Goal: Download file/media

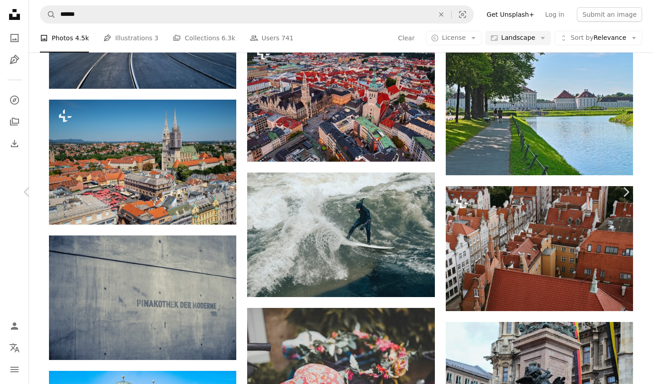
scroll to position [0, 105]
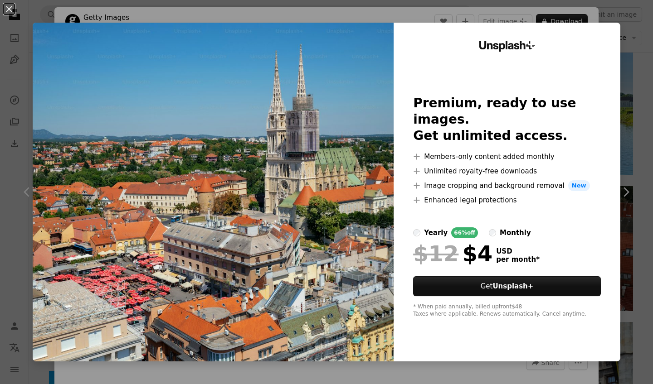
click at [635, 52] on div "An X shape Unsplash+ Premium, ready to use images. Get unlimited access. A plus…" at bounding box center [326, 192] width 653 height 384
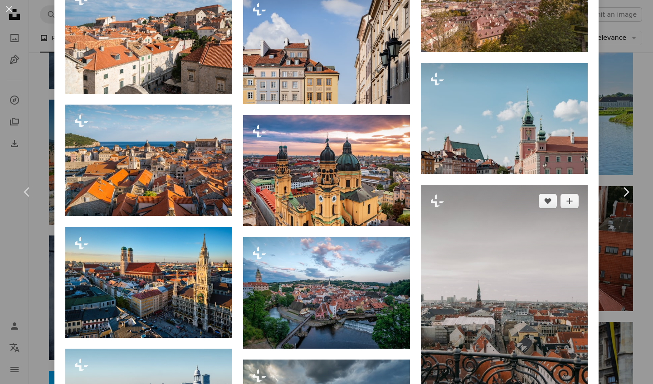
scroll to position [1424, 0]
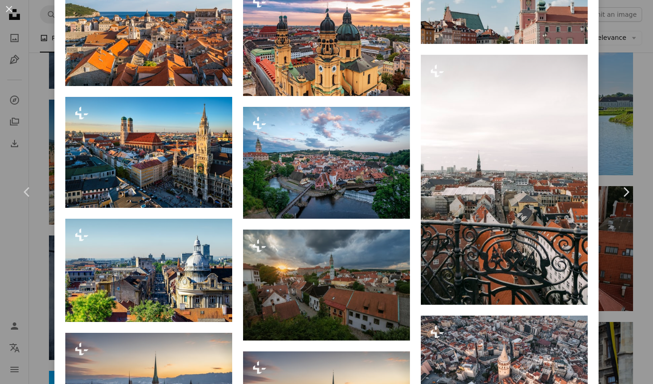
click at [620, 140] on div "An X shape Chevron left Chevron right Getty Images For Unsplash+ A heart A plus…" at bounding box center [326, 192] width 653 height 384
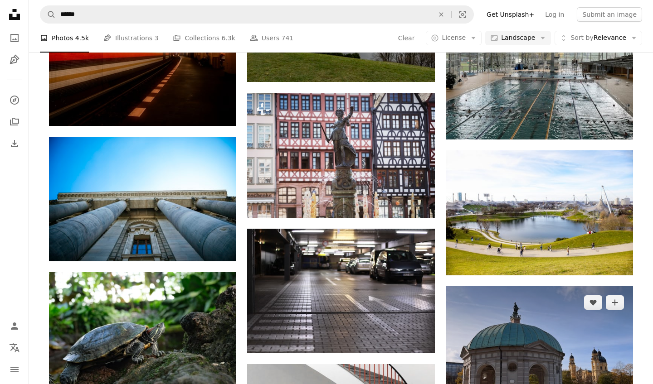
scroll to position [15216, 0]
